Goal: Task Accomplishment & Management: Use online tool/utility

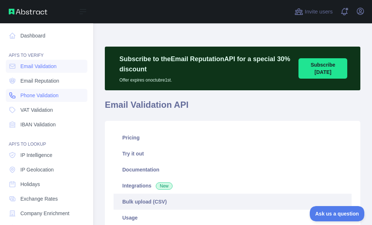
click at [9, 90] on link "Phone Validation" at bounding box center [46, 95] width 81 height 13
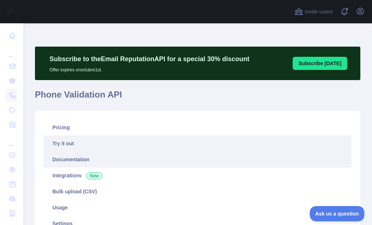
scroll to position [36, 0]
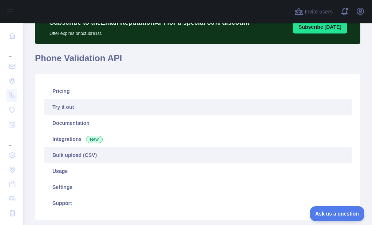
click at [58, 150] on link "Bulk upload (CSV)" at bounding box center [198, 155] width 308 height 16
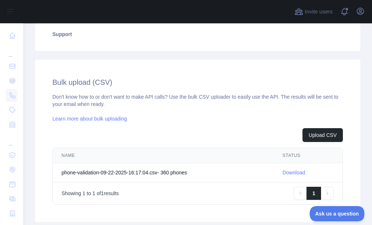
scroll to position [218, 0]
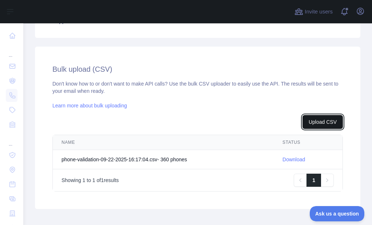
click at [322, 126] on button "Upload CSV" at bounding box center [322, 122] width 40 height 14
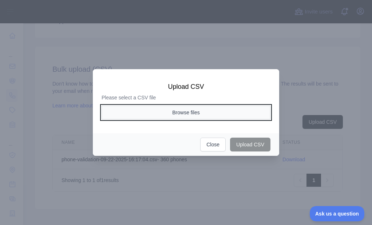
click at [201, 116] on button "Browse files" at bounding box center [185, 113] width 169 height 14
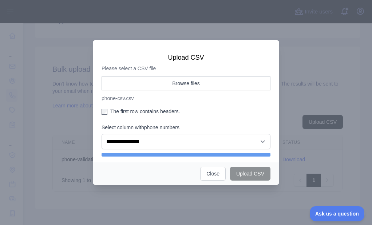
click at [107, 109] on label "The first row contains headers." at bounding box center [185, 111] width 169 height 7
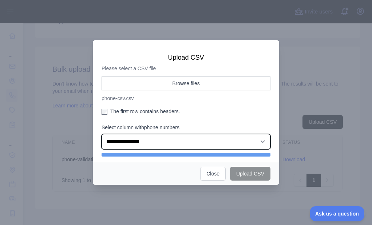
drag, startPoint x: 134, startPoint y: 142, endPoint x: 146, endPoint y: 147, distance: 12.5
click at [134, 142] on select "**********" at bounding box center [185, 141] width 169 height 15
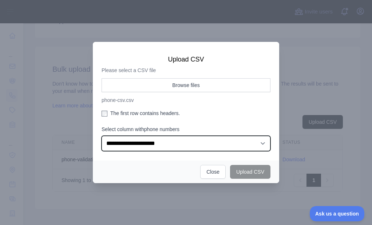
click at [101, 136] on select "**********" at bounding box center [185, 143] width 169 height 15
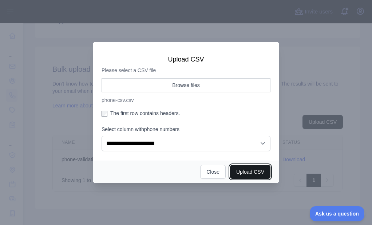
click at [242, 169] on button "Upload CSV" at bounding box center [250, 172] width 40 height 14
select select "**"
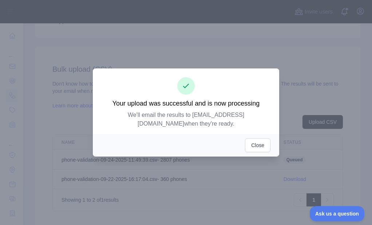
click at [246, 134] on div "Close" at bounding box center [186, 145] width 186 height 23
click at [251, 138] on button "Close" at bounding box center [257, 145] width 25 height 14
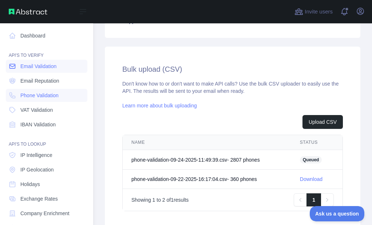
click at [8, 67] on link "Email Validation" at bounding box center [46, 66] width 81 height 13
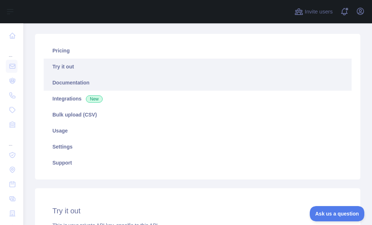
scroll to position [73, 0]
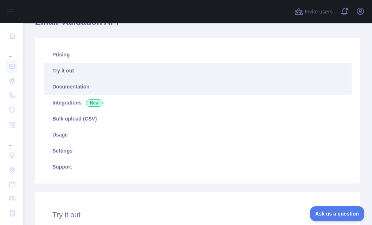
click at [68, 85] on link "Documentation" at bounding box center [198, 87] width 308 height 16
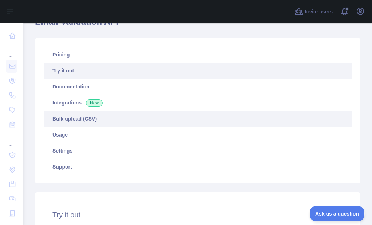
click at [59, 115] on link "Bulk upload (CSV)" at bounding box center [198, 119] width 308 height 16
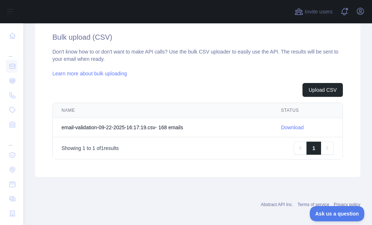
scroll to position [255, 0]
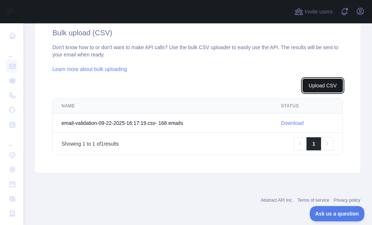
click at [312, 87] on button "Upload CSV" at bounding box center [322, 86] width 40 height 14
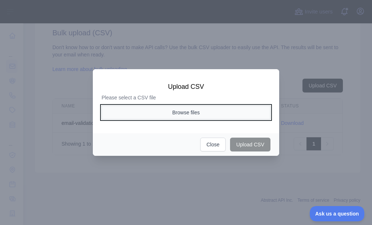
click at [173, 115] on button "Browse files" at bounding box center [185, 113] width 169 height 14
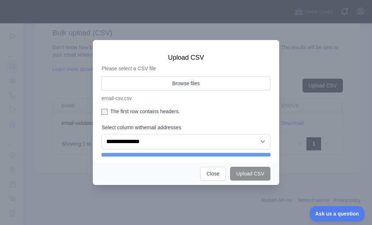
click at [112, 108] on label "The first row contains headers." at bounding box center [185, 111] width 169 height 7
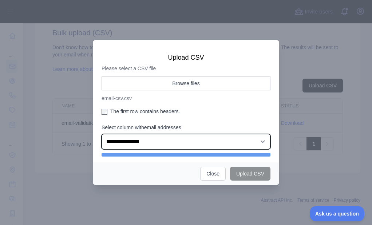
drag, startPoint x: 123, startPoint y: 139, endPoint x: 127, endPoint y: 149, distance: 10.3
click at [123, 139] on select "**********" at bounding box center [185, 141] width 169 height 15
select select "*"
click at [101, 134] on select "**********" at bounding box center [185, 141] width 169 height 15
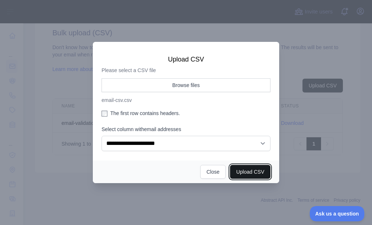
click at [251, 168] on button "Upload CSV" at bounding box center [250, 172] width 40 height 14
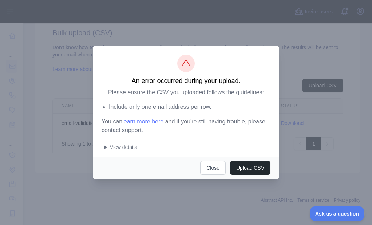
click at [97, 149] on div "An error occurred during your upload. Please ensure the CSV you uploaded follow…" at bounding box center [186, 101] width 186 height 111
click at [105, 147] on summary "View details" at bounding box center [187, 146] width 166 height 7
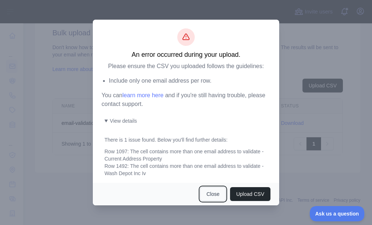
click at [215, 196] on button "Close" at bounding box center [212, 194] width 25 height 14
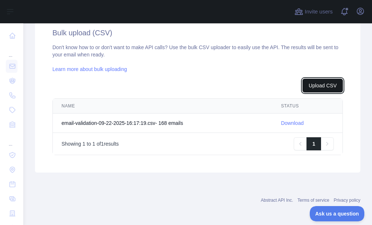
click at [315, 88] on button "Upload CSV" at bounding box center [322, 86] width 40 height 14
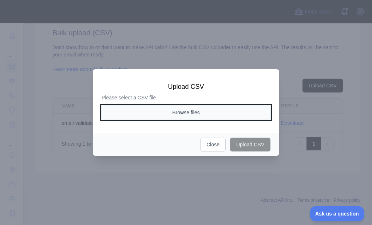
click at [202, 114] on button "Browse files" at bounding box center [185, 113] width 169 height 14
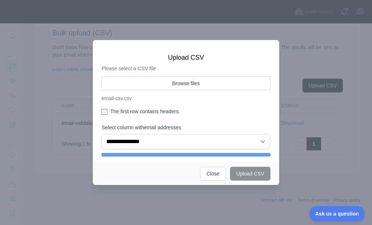
click at [131, 112] on label "The first row contains headers." at bounding box center [185, 111] width 169 height 7
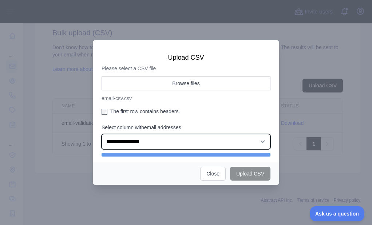
drag, startPoint x: 134, startPoint y: 140, endPoint x: 136, endPoint y: 144, distance: 4.7
click at [134, 140] on select "**********" at bounding box center [185, 141] width 169 height 15
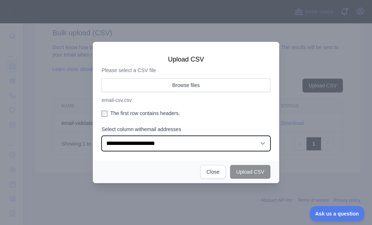
click at [101, 136] on select "**********" at bounding box center [185, 143] width 169 height 15
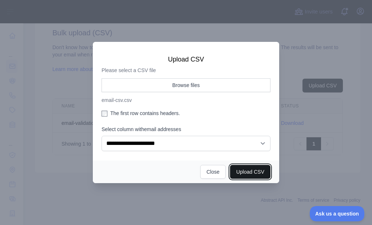
click at [248, 170] on button "Upload CSV" at bounding box center [250, 172] width 40 height 14
select select "**"
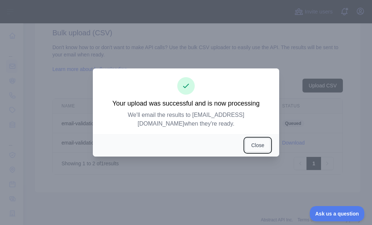
click at [250, 141] on button "Close" at bounding box center [257, 145] width 25 height 14
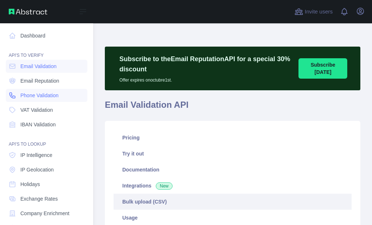
click at [11, 95] on icon at bounding box center [12, 95] width 7 height 7
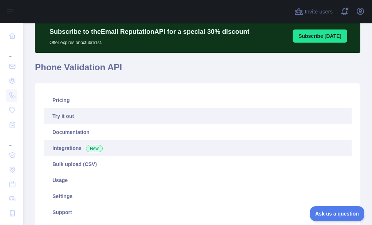
scroll to position [73, 0]
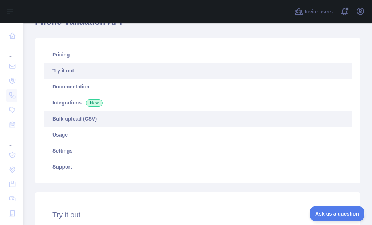
click at [63, 123] on link "Bulk upload (CSV)" at bounding box center [198, 119] width 308 height 16
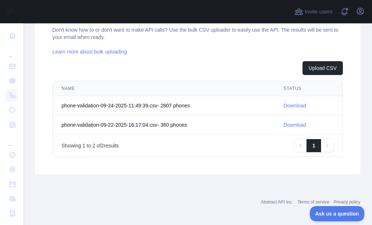
scroll to position [275, 0]
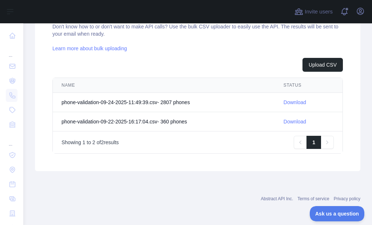
click at [288, 101] on link "Download" at bounding box center [294, 102] width 23 height 6
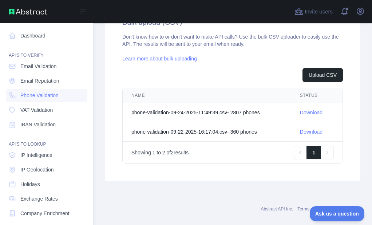
scroll to position [286, 0]
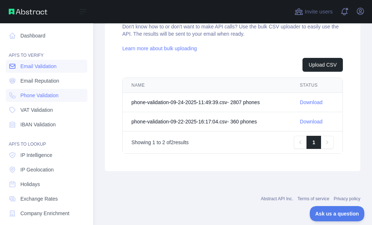
click at [19, 64] on link "Email Validation" at bounding box center [46, 66] width 81 height 13
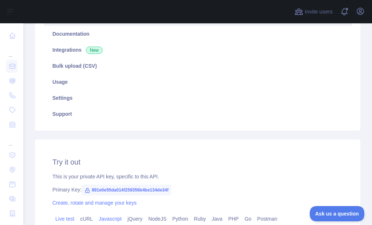
scroll to position [122, 0]
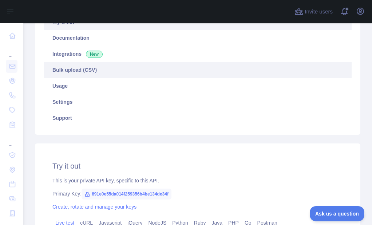
click at [71, 72] on link "Bulk upload (CSV)" at bounding box center [198, 70] width 308 height 16
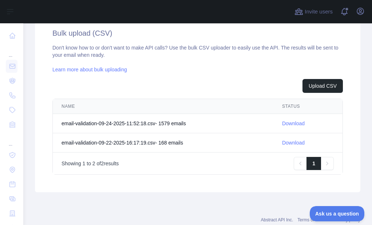
scroll to position [267, 0]
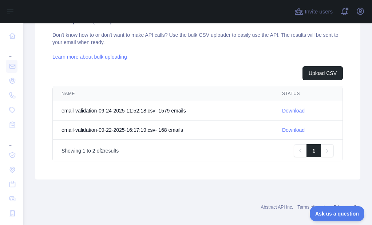
click at [287, 108] on link "Download" at bounding box center [293, 111] width 23 height 6
click at [240, 81] on div "Upload CSV NAME STATUS email-validation-09-24-2025-11:52:18.csv - 1579 email s …" at bounding box center [197, 114] width 290 height 96
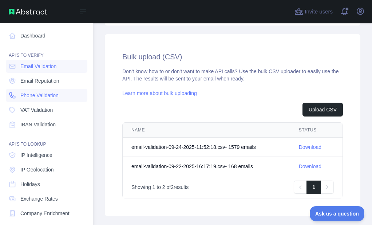
click at [16, 91] on link "Phone Validation" at bounding box center [46, 95] width 81 height 13
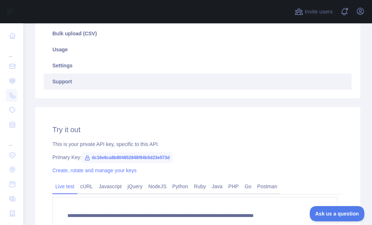
scroll to position [49, 0]
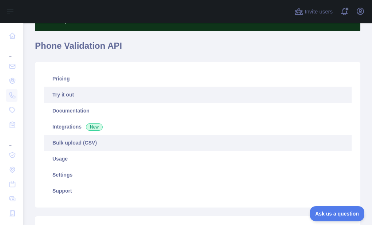
click at [71, 140] on link "Bulk upload (CSV)" at bounding box center [198, 143] width 308 height 16
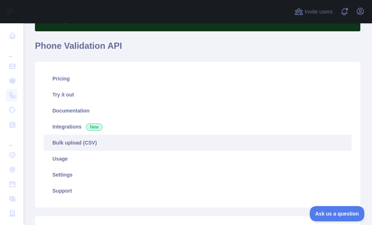
scroll to position [194, 0]
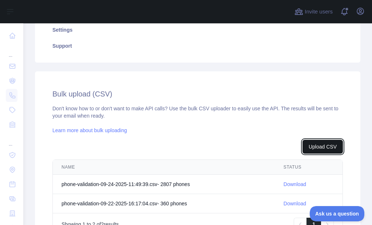
click at [314, 142] on button "Upload CSV" at bounding box center [322, 147] width 40 height 14
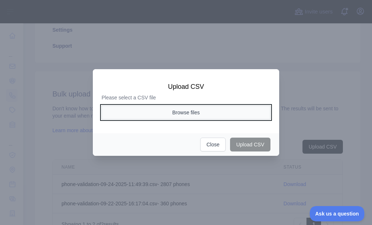
click at [190, 107] on button "Browse files" at bounding box center [185, 113] width 169 height 14
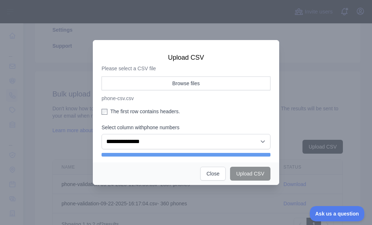
click at [130, 110] on label "The first row contains headers." at bounding box center [185, 111] width 169 height 7
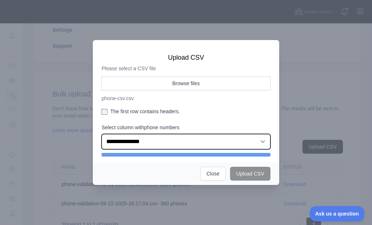
click at [132, 143] on select "**********" at bounding box center [185, 141] width 169 height 15
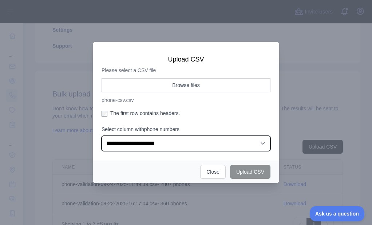
click at [101, 136] on select "**********" at bounding box center [185, 143] width 169 height 15
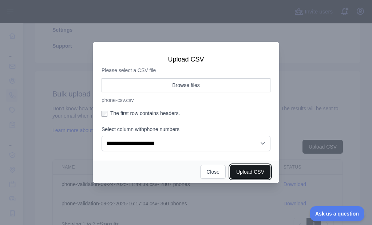
click at [251, 175] on button "Upload CSV" at bounding box center [250, 172] width 40 height 14
select select "**"
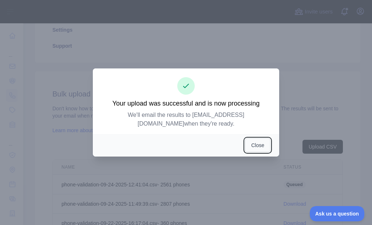
click at [256, 143] on button "Close" at bounding box center [257, 145] width 25 height 14
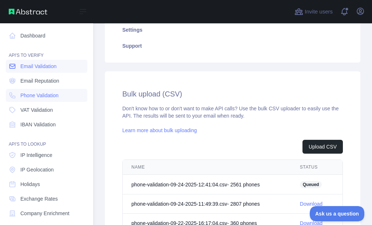
click at [13, 63] on icon at bounding box center [12, 66] width 7 height 7
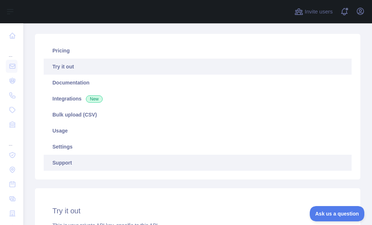
scroll to position [109, 0]
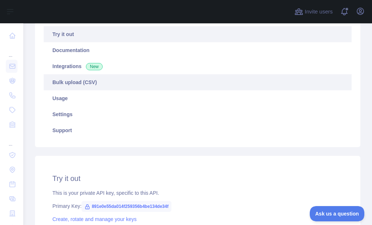
click at [78, 83] on link "Bulk upload (CSV)" at bounding box center [198, 82] width 308 height 16
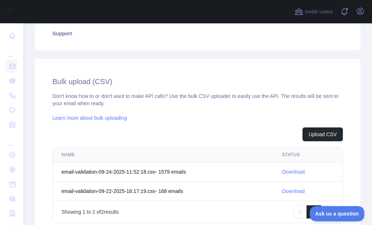
scroll to position [230, 0]
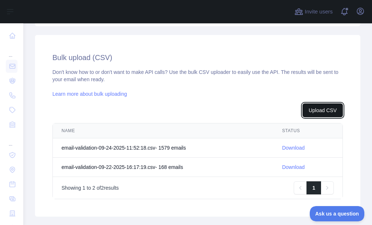
click at [325, 103] on button "Upload CSV" at bounding box center [322, 110] width 40 height 14
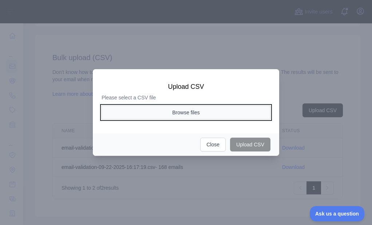
click at [193, 112] on button "Browse files" at bounding box center [185, 113] width 169 height 14
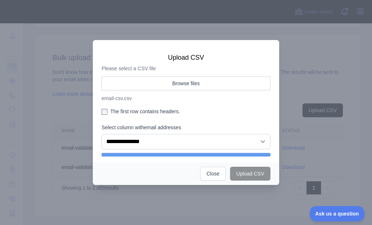
click at [121, 111] on label "The first row contains headers." at bounding box center [185, 111] width 169 height 7
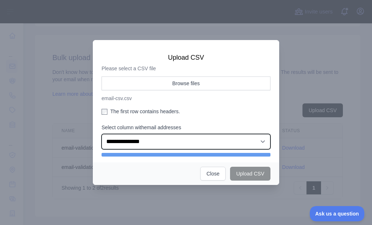
drag, startPoint x: 131, startPoint y: 138, endPoint x: 137, endPoint y: 142, distance: 6.8
click at [131, 139] on select "**********" at bounding box center [185, 141] width 169 height 15
select select "*"
click at [101, 134] on select "**********" at bounding box center [185, 141] width 169 height 15
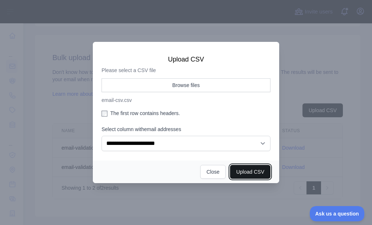
click at [244, 171] on button "Upload CSV" at bounding box center [250, 172] width 40 height 14
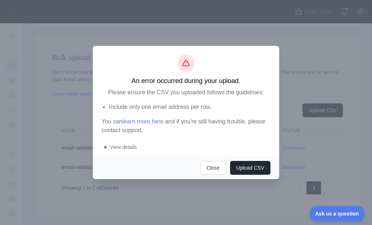
click at [104, 148] on summary "View details" at bounding box center [187, 146] width 166 height 7
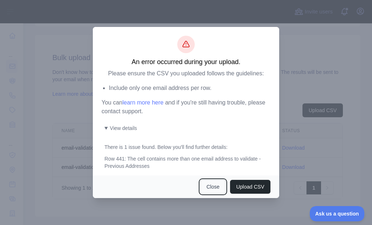
click at [207, 184] on button "Close" at bounding box center [212, 187] width 25 height 14
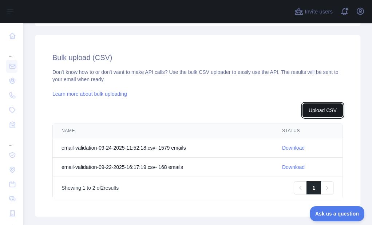
click at [323, 112] on button "Upload CSV" at bounding box center [322, 110] width 40 height 14
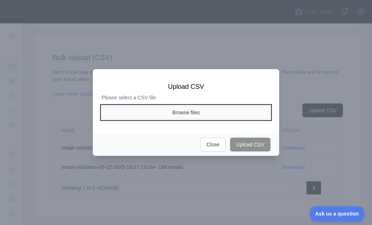
click at [177, 108] on button "Browse files" at bounding box center [185, 113] width 169 height 14
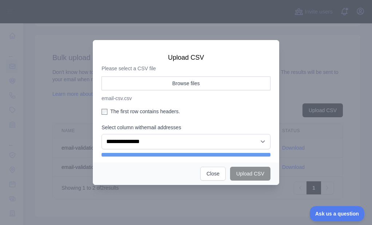
click at [128, 109] on label "The first row contains headers." at bounding box center [185, 111] width 169 height 7
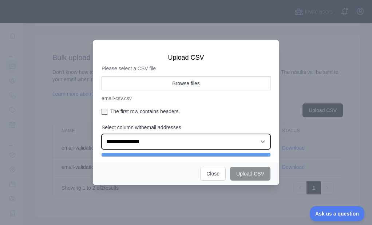
click at [139, 145] on select "**********" at bounding box center [185, 141] width 169 height 15
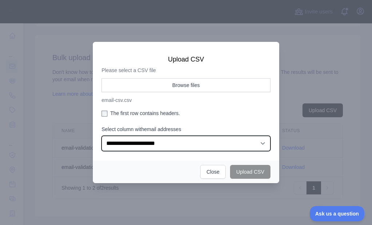
click at [101, 136] on select "**********" at bounding box center [185, 143] width 169 height 15
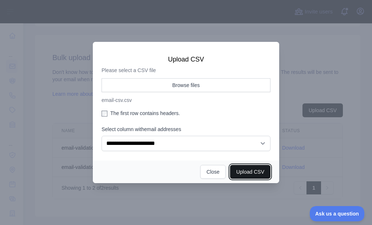
click at [258, 173] on button "Upload CSV" at bounding box center [250, 172] width 40 height 14
select select "**"
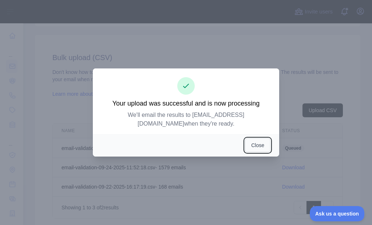
click at [266, 144] on button "Close" at bounding box center [257, 145] width 25 height 14
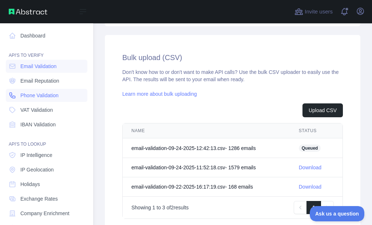
click at [14, 92] on icon at bounding box center [12, 95] width 7 height 7
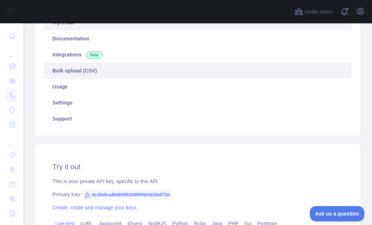
click at [88, 71] on link "Bulk upload (CSV)" at bounding box center [198, 71] width 308 height 16
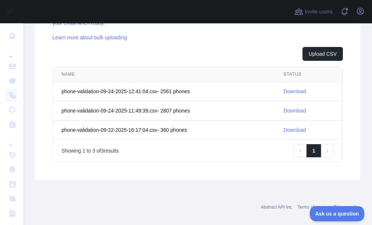
scroll to position [295, 0]
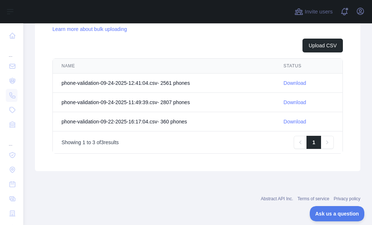
click at [294, 82] on link "Download" at bounding box center [294, 83] width 23 height 6
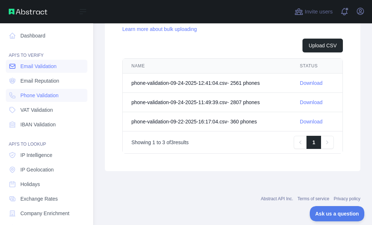
click at [19, 69] on link "Email Validation" at bounding box center [46, 66] width 81 height 13
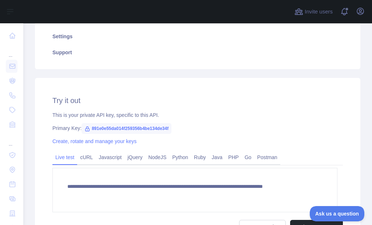
scroll to position [122, 0]
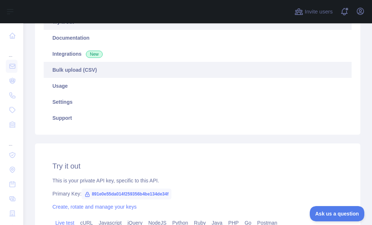
click at [82, 71] on link "Bulk upload (CSV)" at bounding box center [198, 70] width 308 height 16
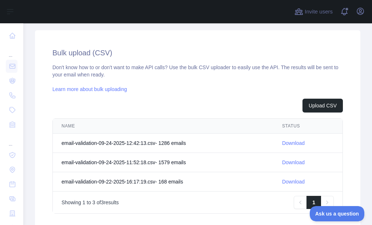
scroll to position [295, 0]
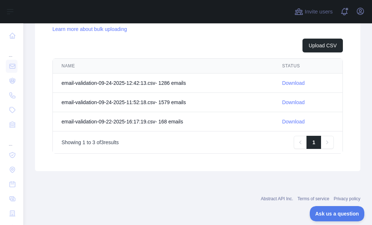
click at [282, 83] on link "Download" at bounding box center [293, 83] width 23 height 6
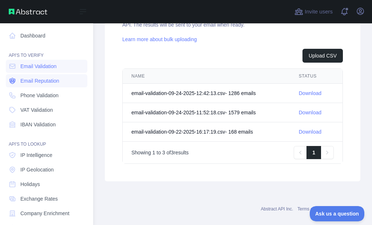
scroll to position [305, 0]
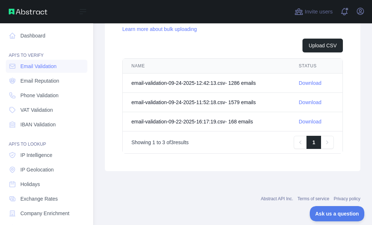
click at [12, 88] on nav "Dashboard API'S TO VERIFY Email Validation Email Reputation Phone Validation VA…" at bounding box center [46, 165] width 81 height 285
drag, startPoint x: 11, startPoint y: 93, endPoint x: 52, endPoint y: 99, distance: 40.7
click at [11, 94] on icon at bounding box center [12, 95] width 7 height 7
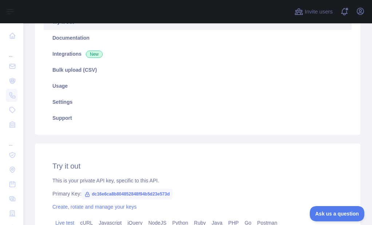
scroll to position [49, 0]
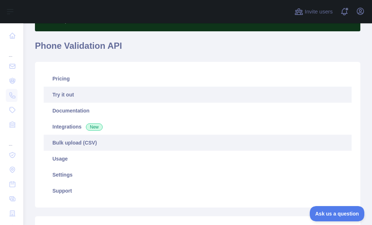
click at [68, 144] on link "Bulk upload (CSV)" at bounding box center [198, 143] width 308 height 16
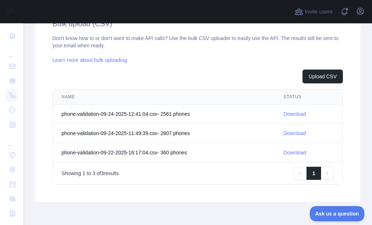
scroll to position [295, 0]
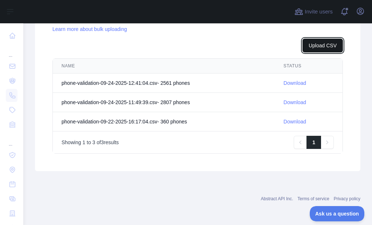
click at [313, 46] on button "Upload CSV" at bounding box center [322, 46] width 40 height 14
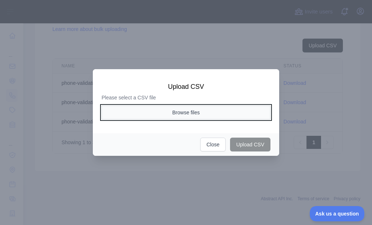
click at [175, 108] on button "Browse files" at bounding box center [185, 113] width 169 height 14
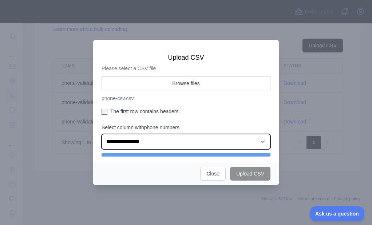
click at [128, 142] on select "**********" at bounding box center [185, 141] width 169 height 15
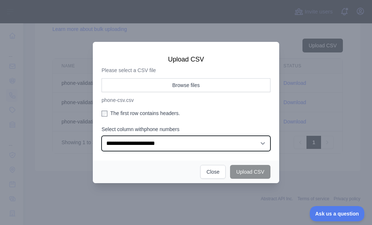
click at [101, 136] on select "**********" at bounding box center [185, 143] width 169 height 15
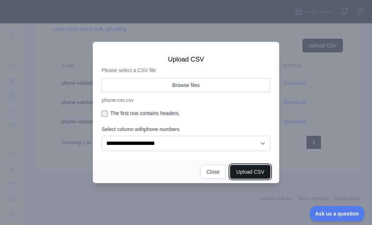
click at [254, 170] on button "Upload CSV" at bounding box center [250, 172] width 40 height 14
select select "**"
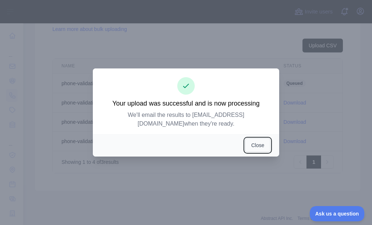
click at [253, 138] on button "Close" at bounding box center [257, 145] width 25 height 14
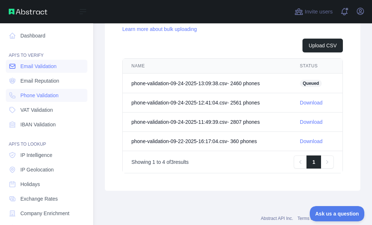
click at [11, 62] on link "Email Validation" at bounding box center [46, 66] width 81 height 13
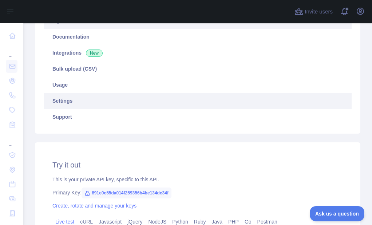
scroll to position [122, 0]
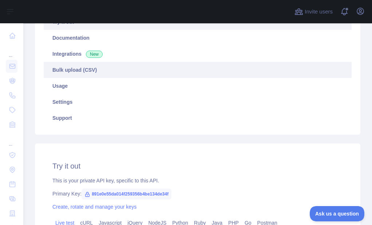
click at [96, 71] on link "Bulk upload (CSV)" at bounding box center [198, 70] width 308 height 16
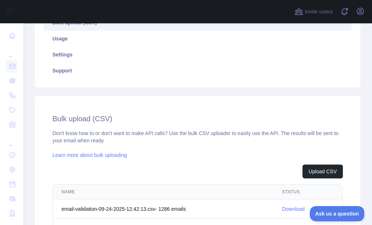
scroll to position [267, 0]
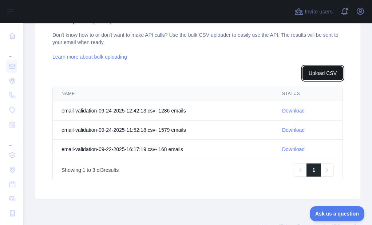
click at [310, 71] on button "Upload CSV" at bounding box center [322, 73] width 40 height 14
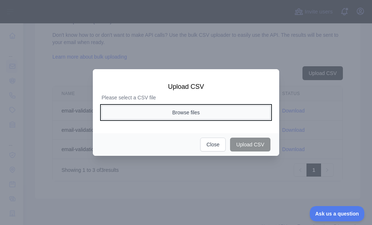
click at [179, 110] on button "Browse files" at bounding box center [185, 113] width 169 height 14
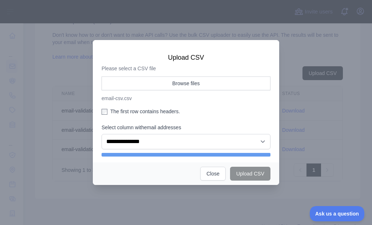
click at [126, 109] on label "The first row contains headers." at bounding box center [185, 111] width 169 height 7
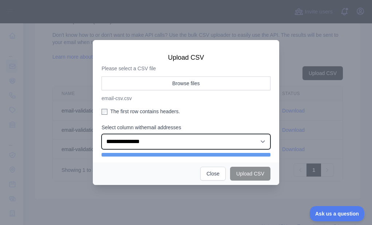
click at [131, 138] on select "**********" at bounding box center [185, 141] width 169 height 15
click at [101, 134] on select "**********" at bounding box center [185, 141] width 169 height 15
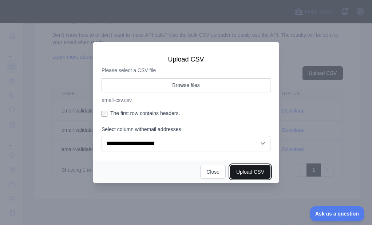
click at [246, 171] on button "Upload CSV" at bounding box center [250, 172] width 40 height 14
select select "**"
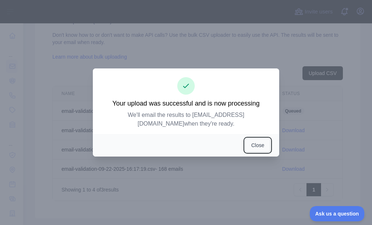
click at [258, 138] on button "Close" at bounding box center [257, 145] width 25 height 14
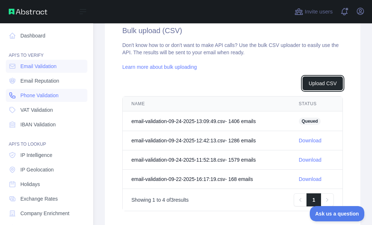
scroll to position [277, 0]
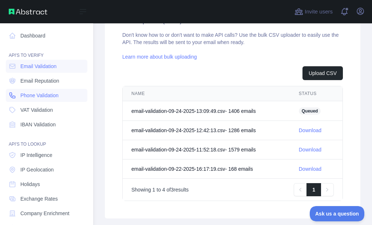
click at [13, 90] on link "Phone Validation" at bounding box center [46, 95] width 81 height 13
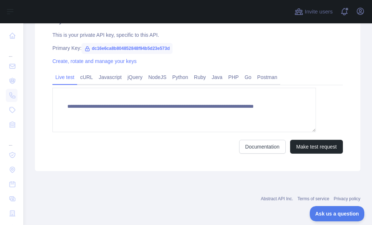
scroll to position [267, 0]
click at [96, 183] on div "Abstract API Inc. Terms of service Privacy policy" at bounding box center [197, 194] width 325 height 26
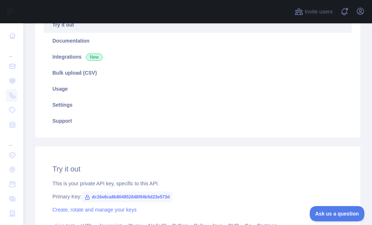
scroll to position [85, 0]
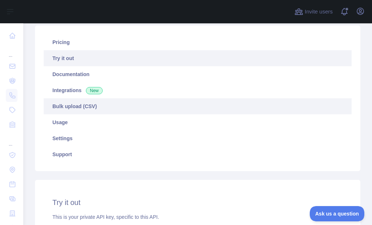
click at [77, 110] on link "Bulk upload (CSV)" at bounding box center [198, 106] width 308 height 16
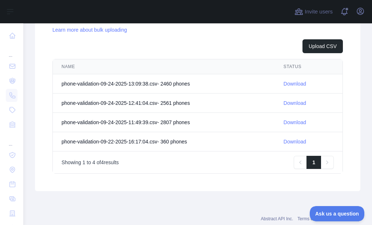
scroll to position [314, 0]
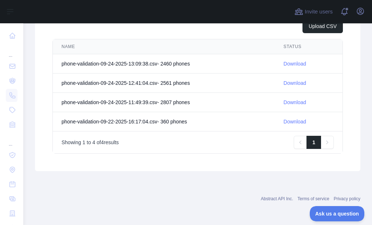
click at [283, 63] on link "Download" at bounding box center [294, 64] width 23 height 6
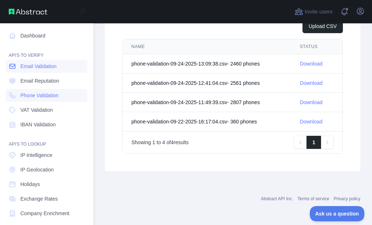
click at [9, 67] on icon at bounding box center [12, 66] width 7 height 7
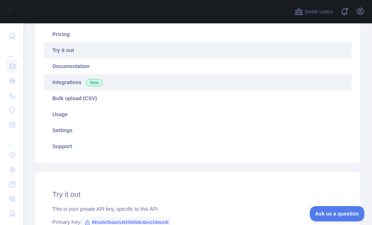
scroll to position [85, 0]
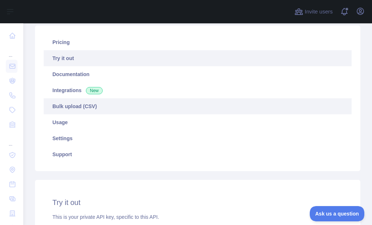
click at [81, 103] on link "Bulk upload (CSV)" at bounding box center [198, 106] width 308 height 16
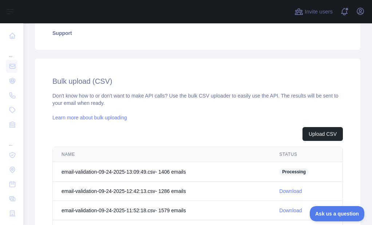
scroll to position [267, 0]
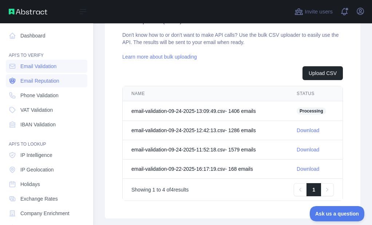
click at [16, 77] on icon at bounding box center [12, 80] width 7 height 7
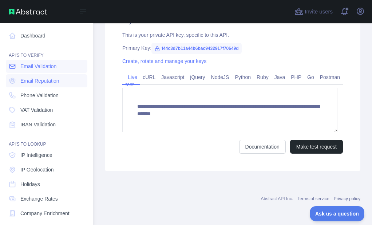
click at [25, 64] on span "Email Validation" at bounding box center [38, 66] width 36 height 7
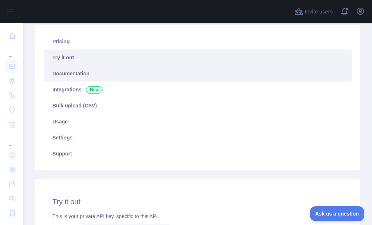
scroll to position [85, 0]
click at [82, 75] on link "Documentation" at bounding box center [198, 74] width 308 height 16
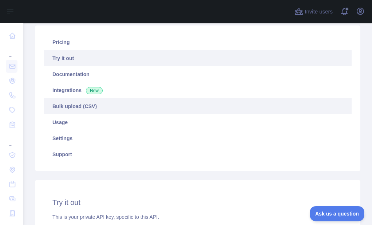
click at [86, 104] on link "Bulk upload (CSV)" at bounding box center [198, 106] width 308 height 16
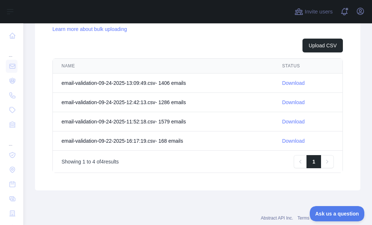
scroll to position [303, 0]
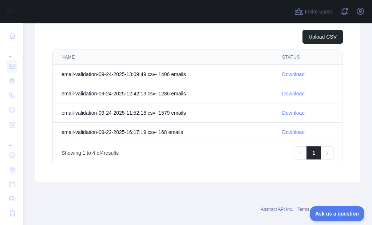
click at [283, 75] on link "Download" at bounding box center [293, 74] width 23 height 6
